Goal: Task Accomplishment & Management: Use online tool/utility

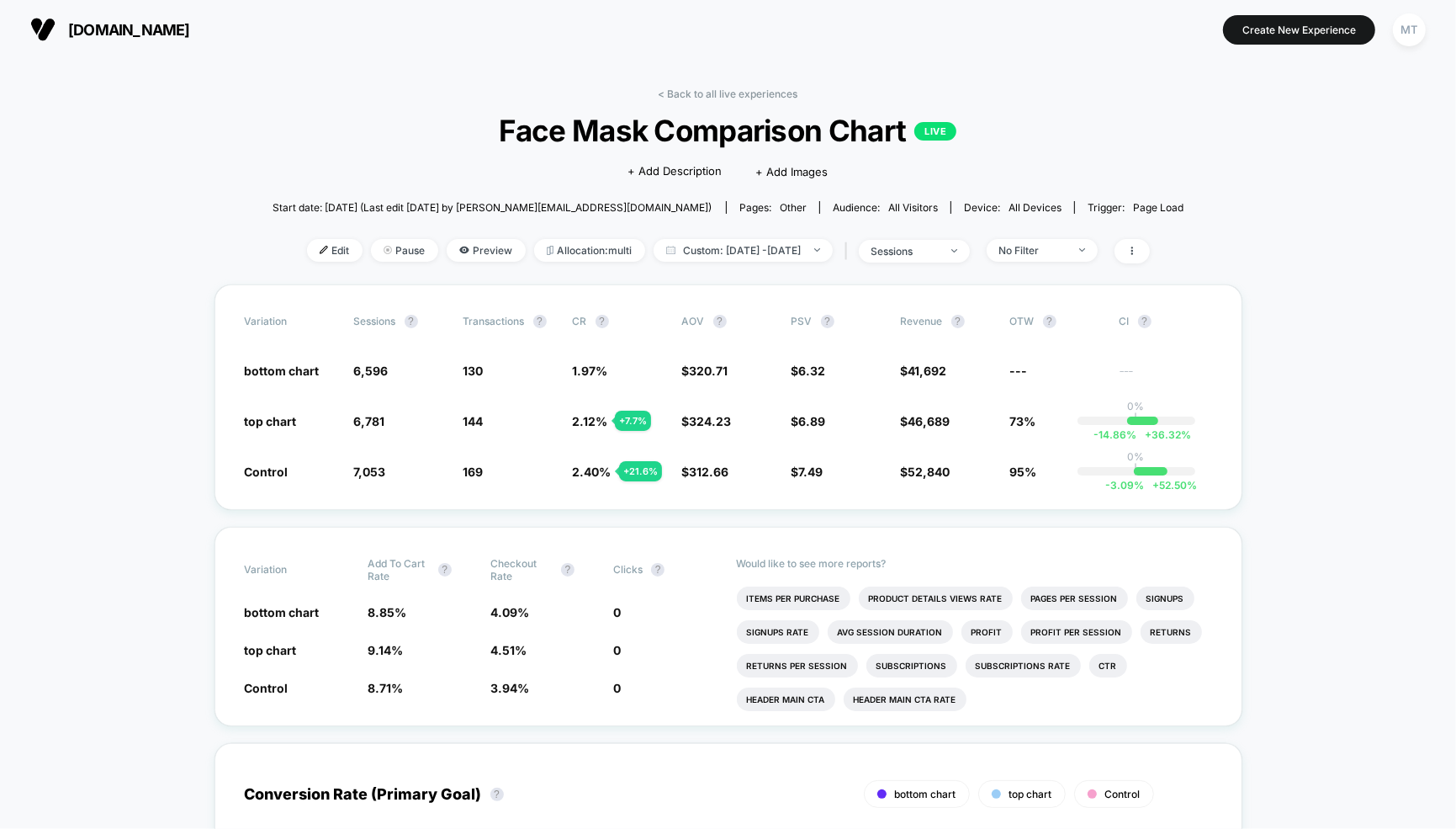
click at [749, 88] on link "< Back to all live experiences" at bounding box center [728, 93] width 140 height 13
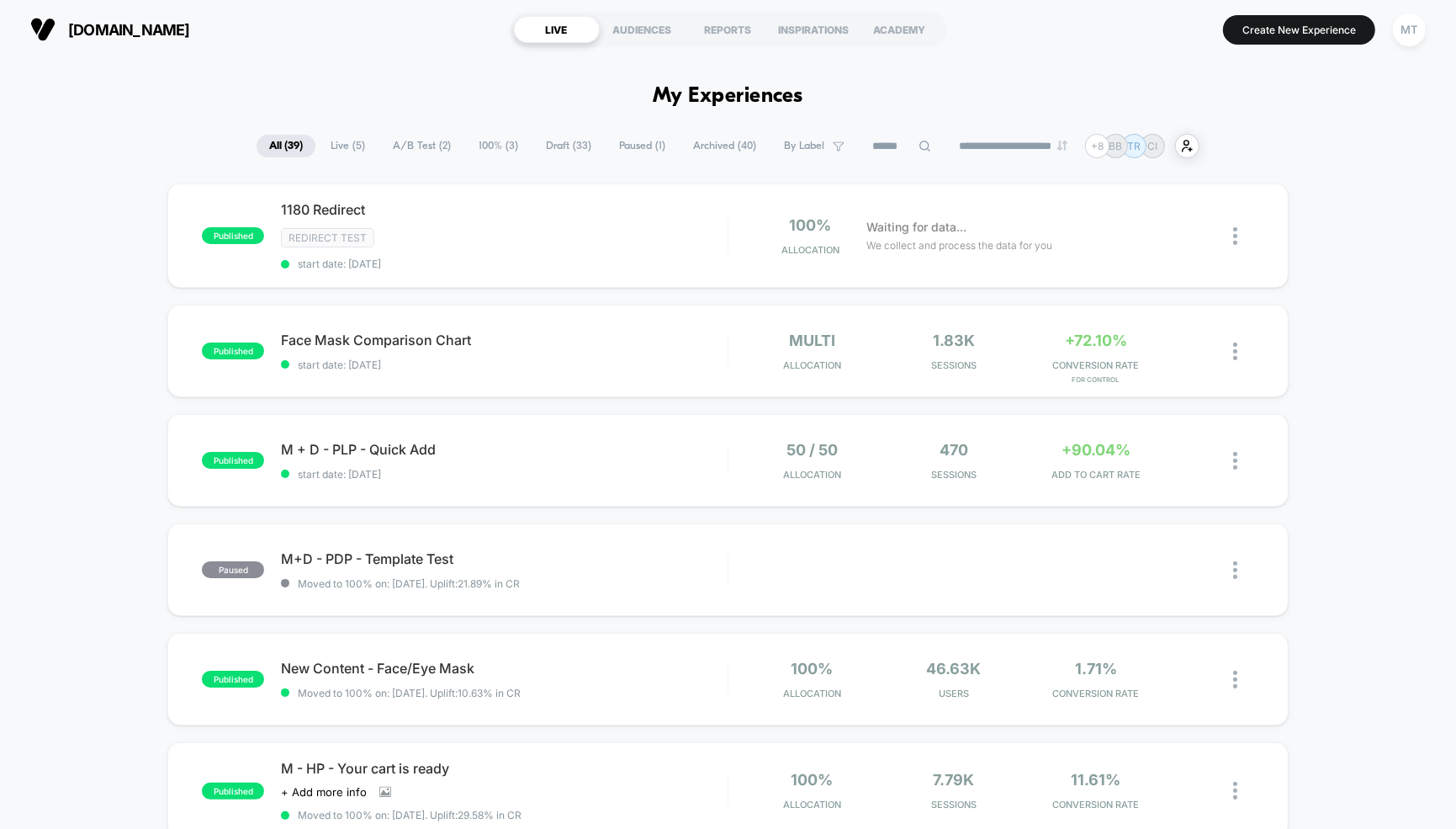
click at [557, 147] on span "Draft ( 33 )" at bounding box center [568, 146] width 70 height 23
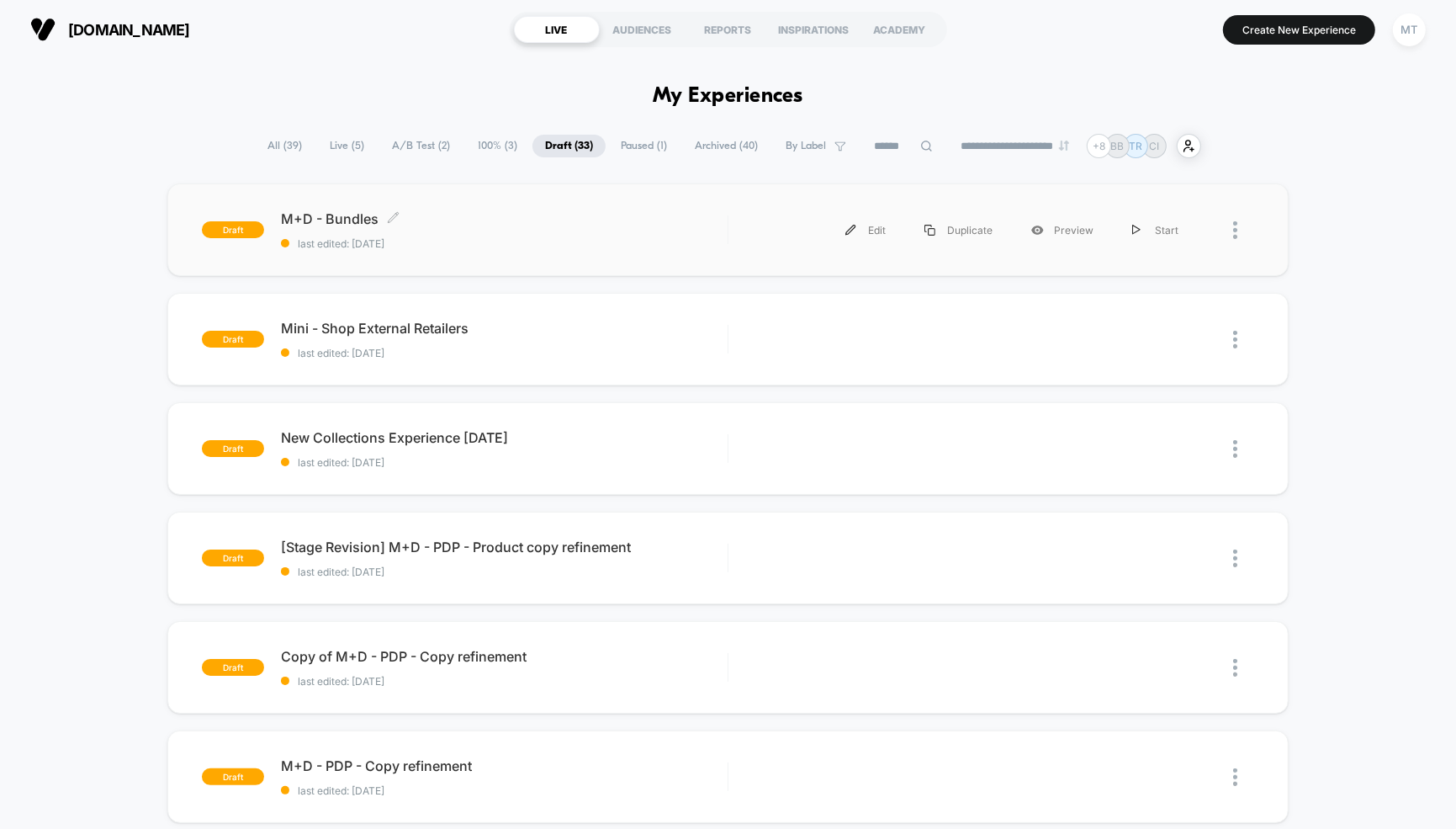
click at [524, 225] on span "M+D - Bundles Click to edit experience details" at bounding box center [504, 219] width 447 height 16
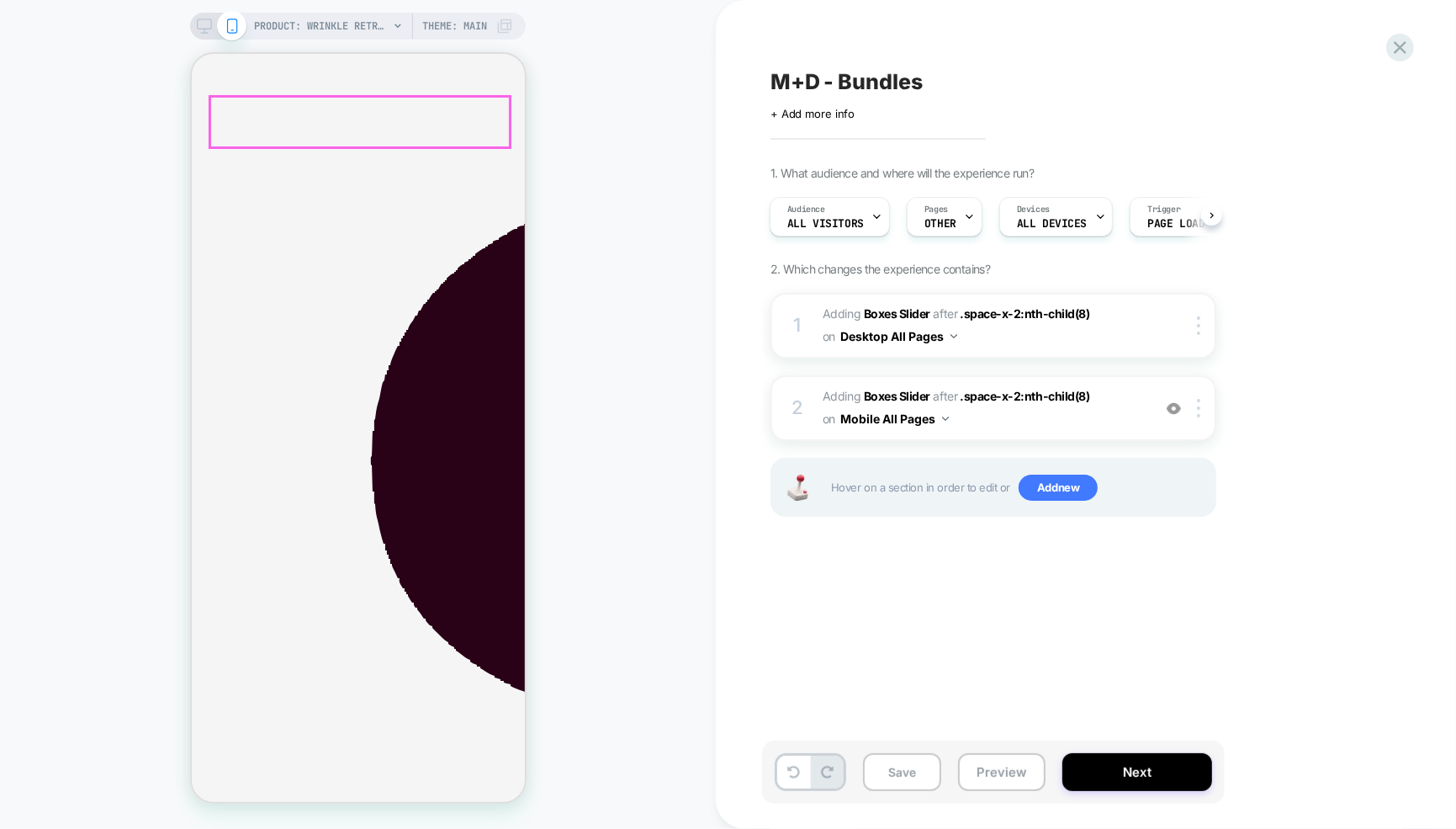
scroll to position [504, 0]
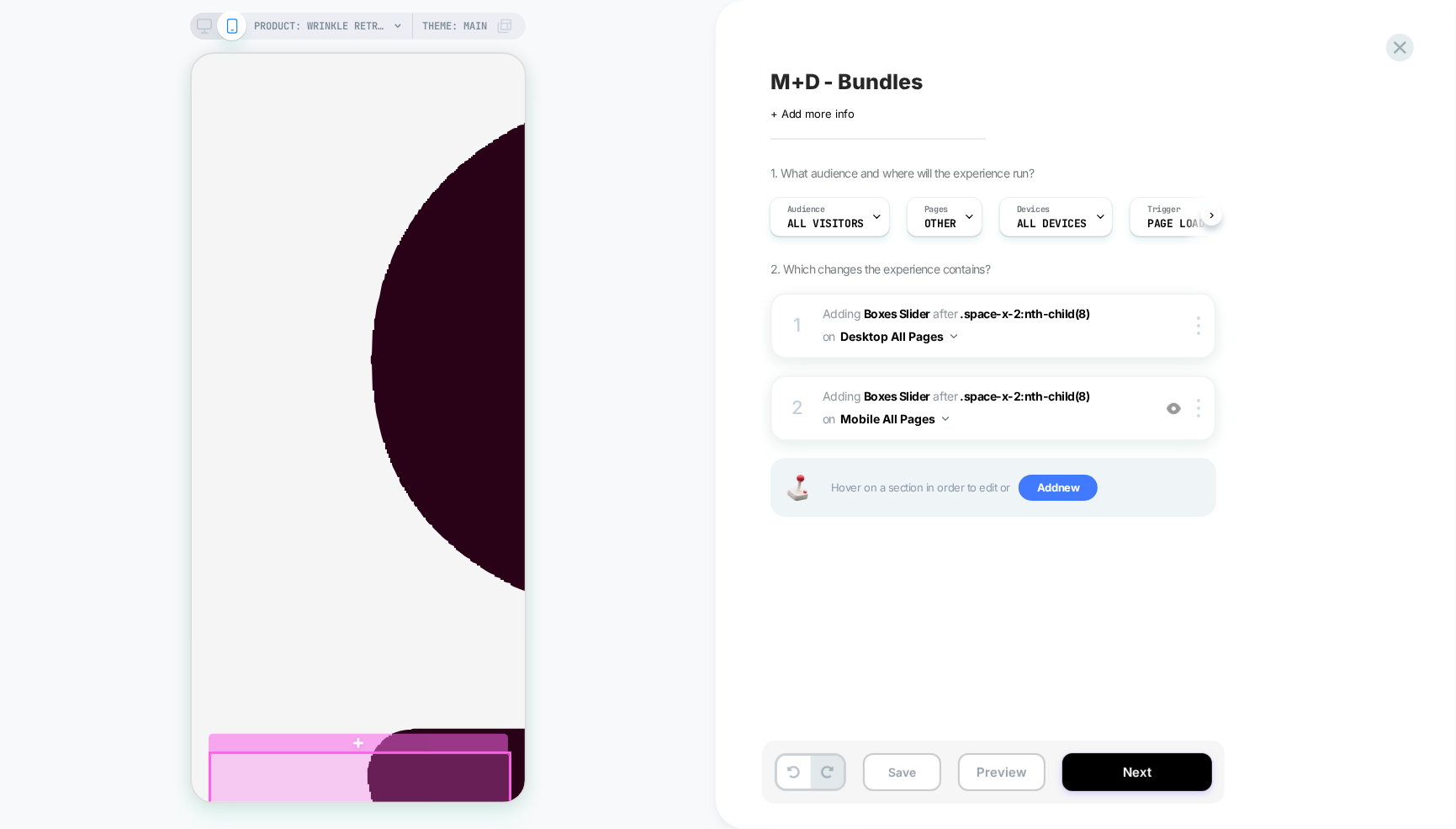
click at [447, 779] on div at bounding box center [359, 779] width 299 height 52
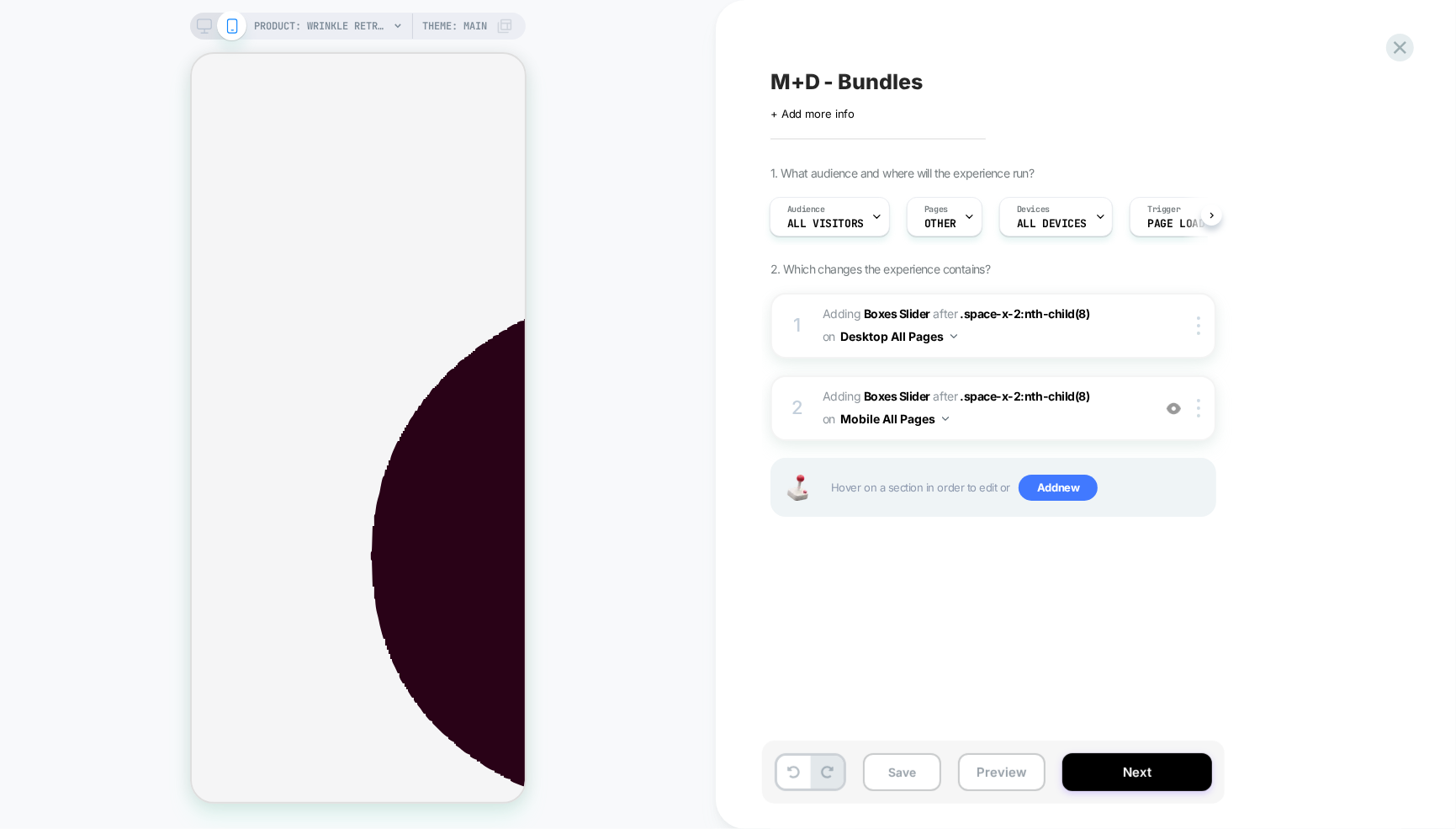
scroll to position [0, 0]
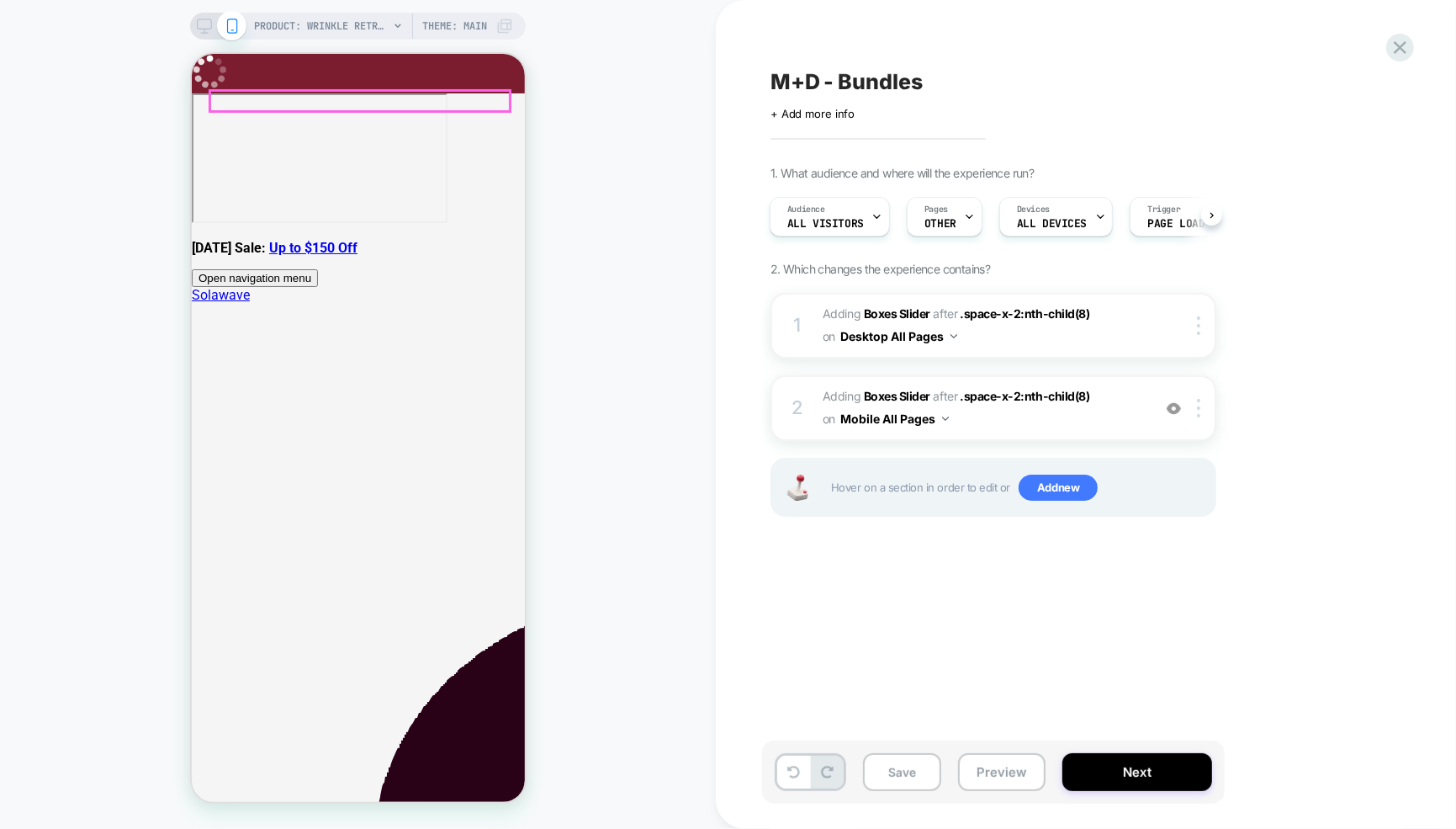
click at [311, 272] on span "toggle mobile menu" at bounding box center [311, 277] width 0 height 13
click at [209, 27] on icon at bounding box center [205, 26] width 15 height 15
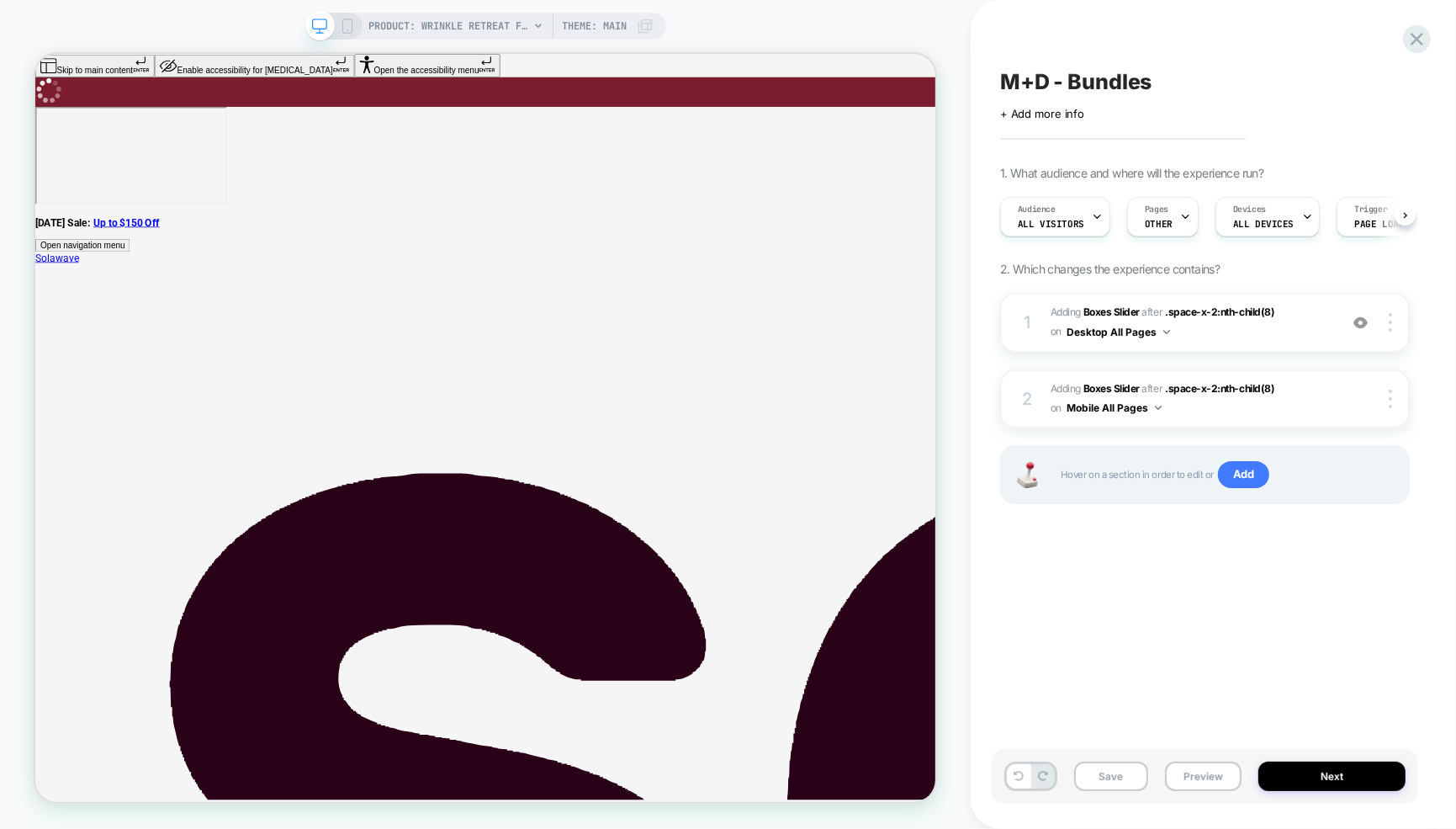
scroll to position [0, 1]
click at [1419, 39] on icon at bounding box center [1418, 39] width 23 height 23
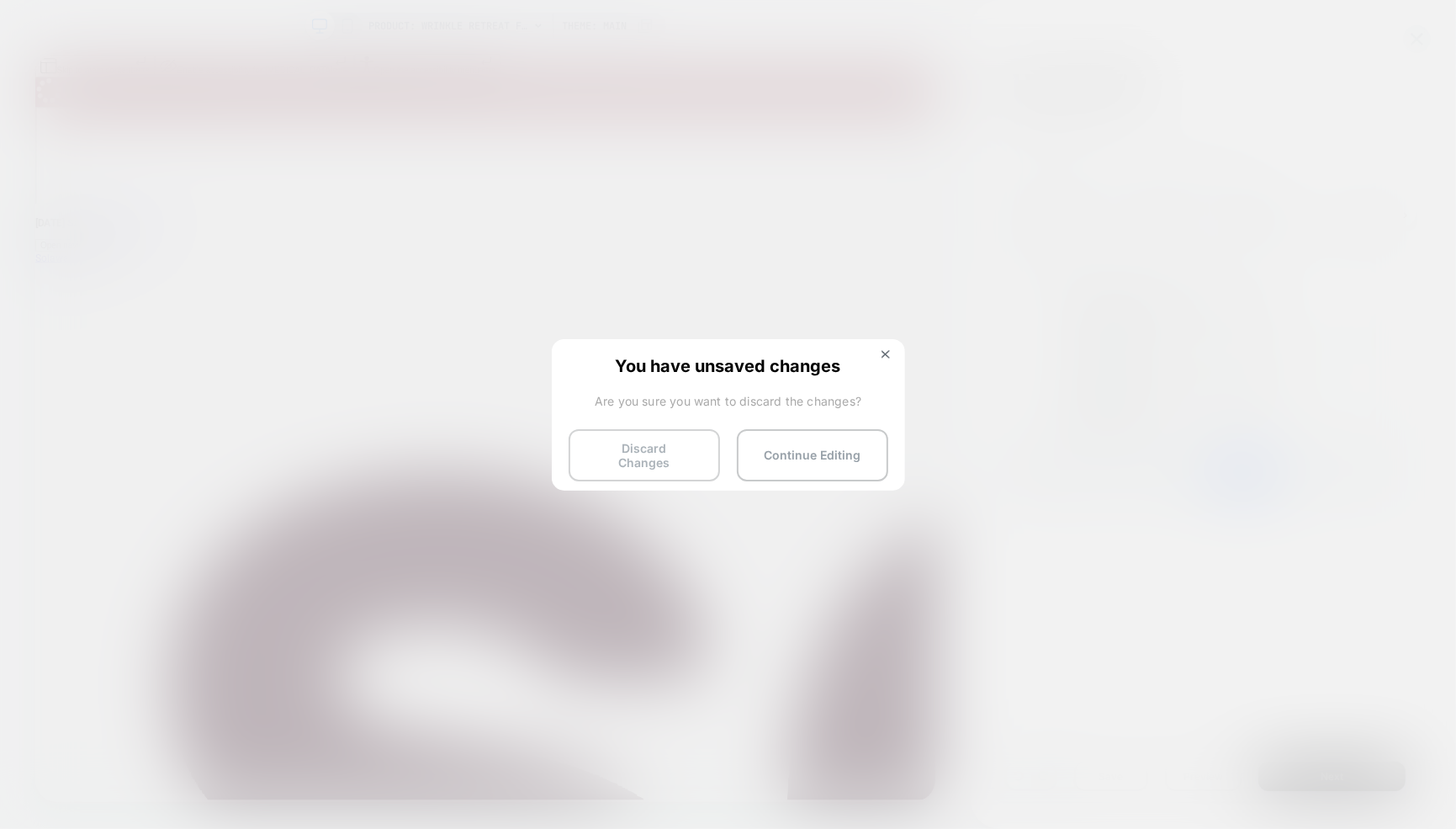
click at [650, 444] on button "Discard Changes" at bounding box center [644, 455] width 151 height 52
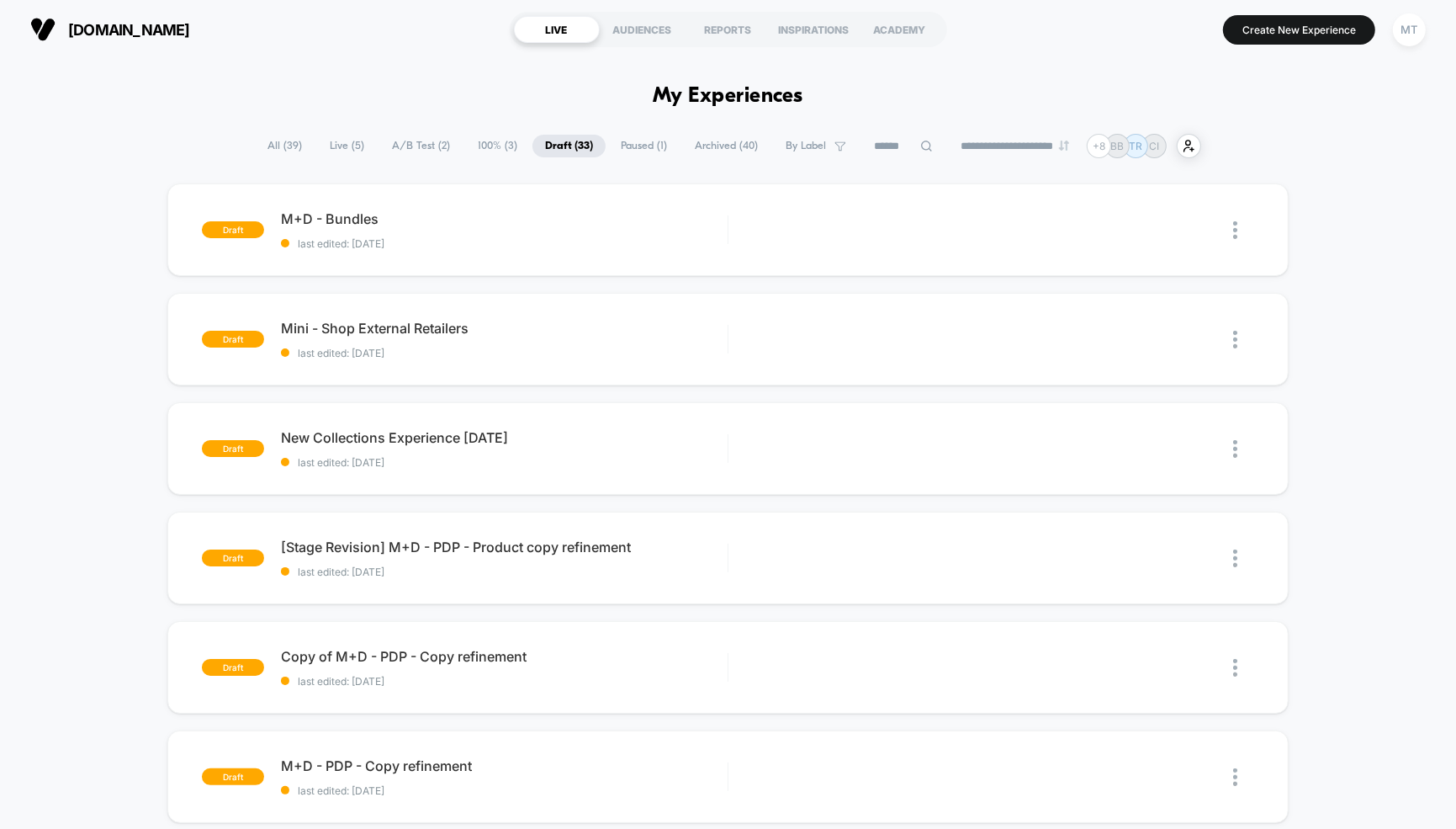
click at [265, 144] on span "All ( 39 )" at bounding box center [285, 146] width 60 height 23
